Goal: Check status: Check status

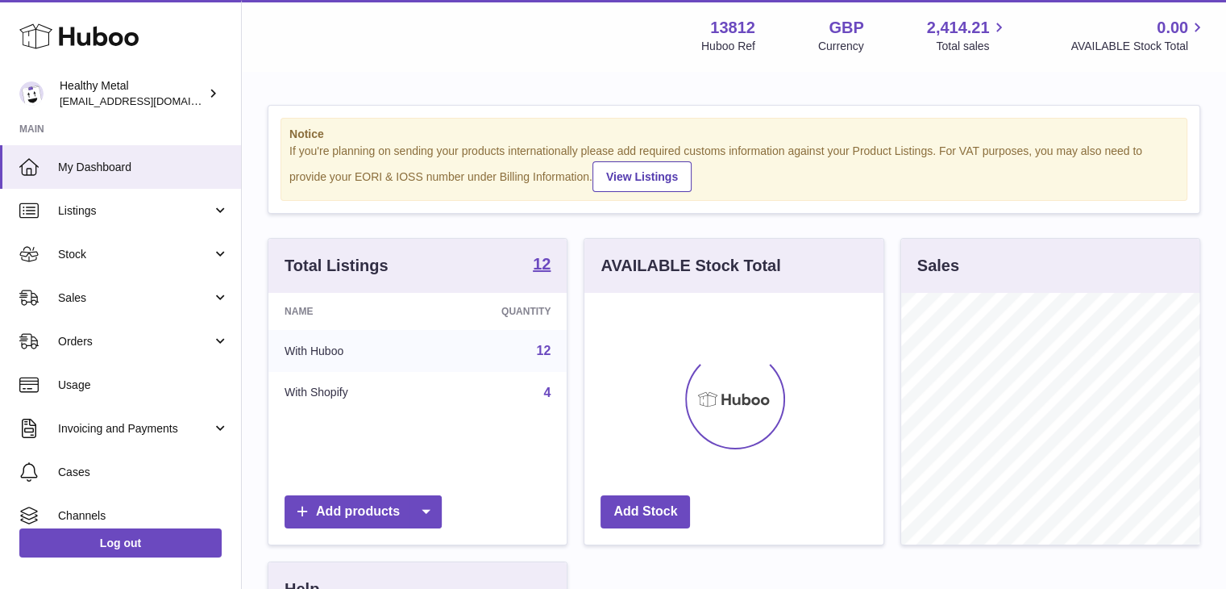
scroll to position [252, 299]
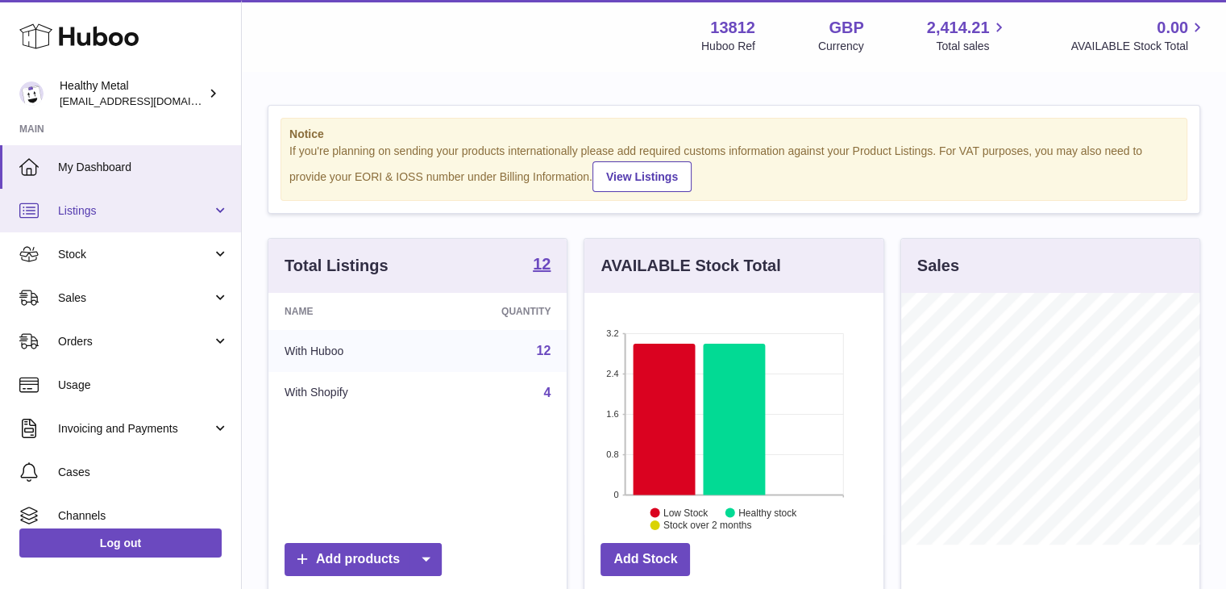
click at [103, 211] on span "Listings" at bounding box center [135, 210] width 154 height 15
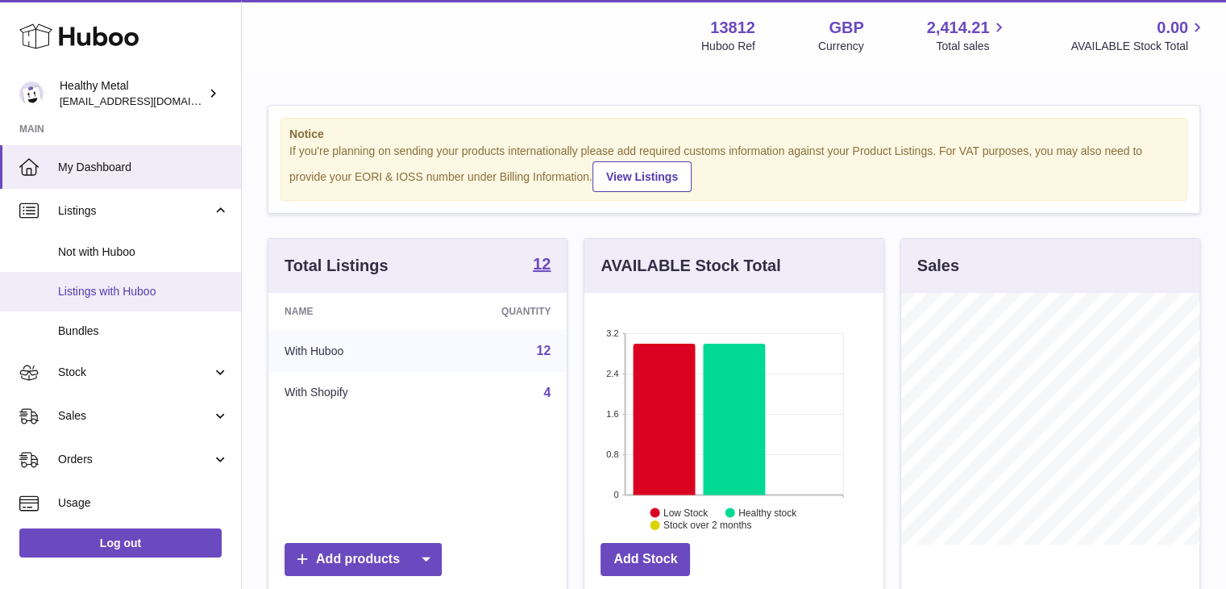
click at [149, 284] on span "Listings with Huboo" at bounding box center [143, 291] width 171 height 15
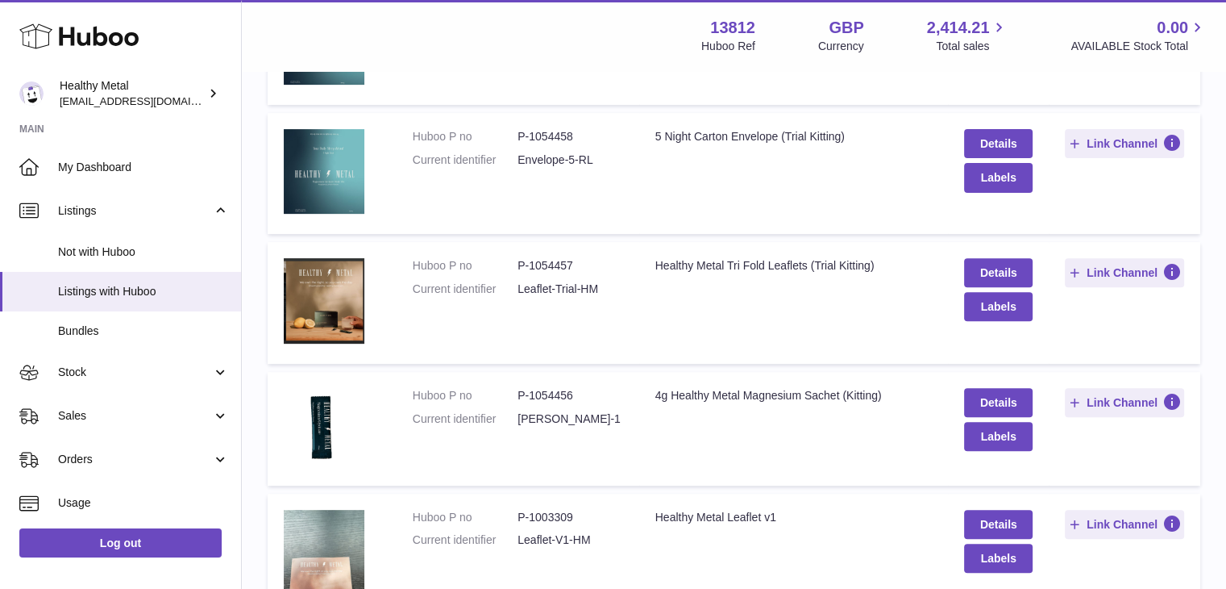
scroll to position [542, 0]
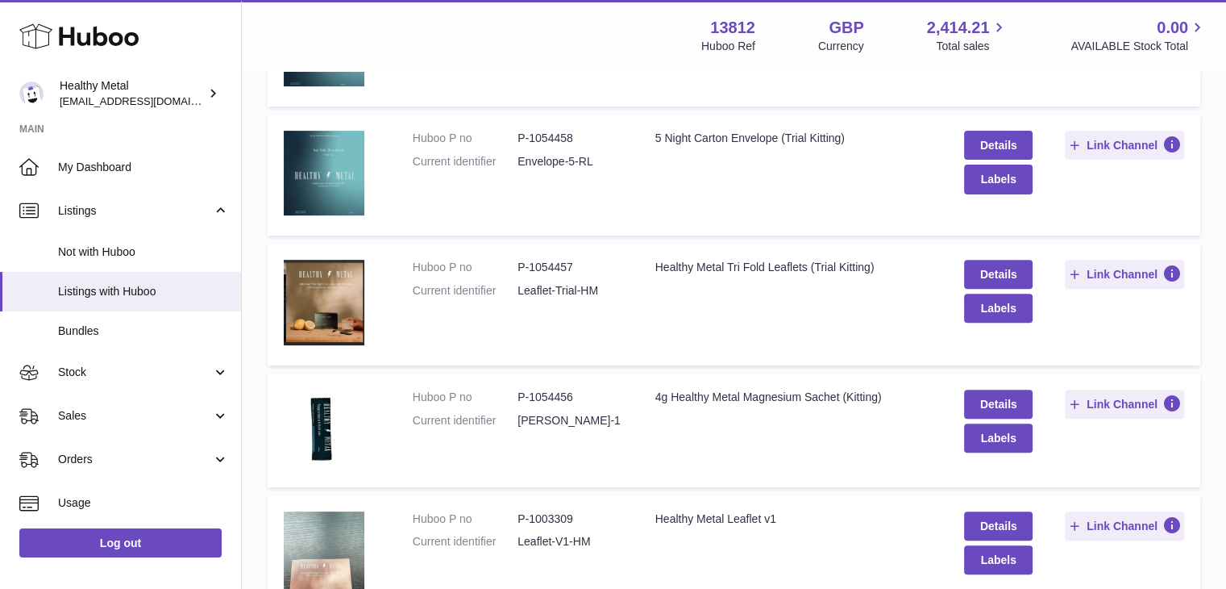
click at [558, 270] on dd "P-1054457" at bounding box center [570, 267] width 105 height 15
copy dd "1054457"
